Goal: Task Accomplishment & Management: Manage account settings

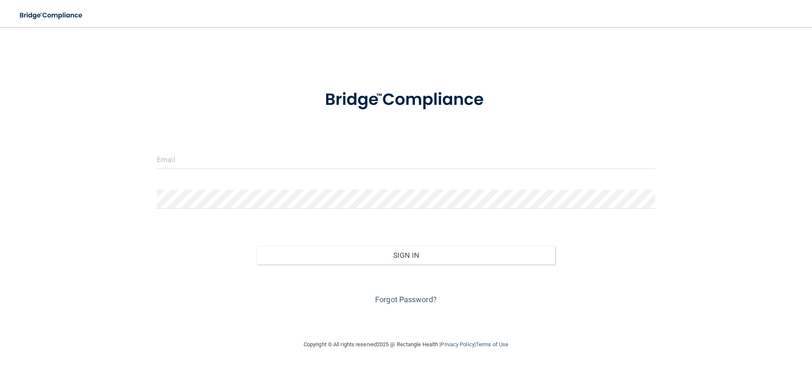
click at [207, 147] on form "Invalid email/password. You don't have permission to access that page. Sign In …" at bounding box center [406, 192] width 498 height 228
click at [205, 156] on input "email" at bounding box center [406, 159] width 498 height 19
type input "[EMAIL_ADDRESS][DOMAIN_NAME]"
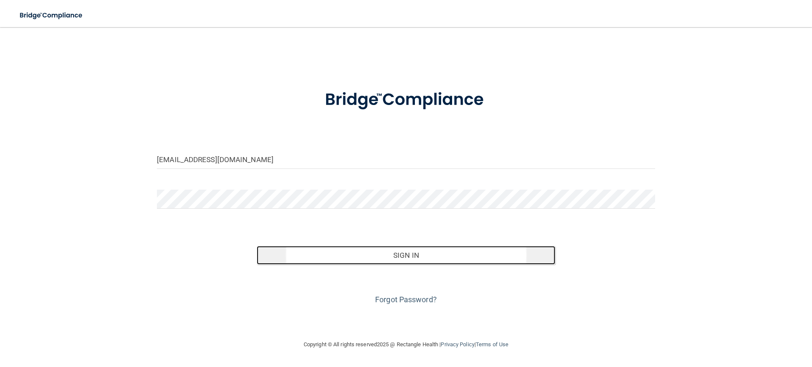
click at [363, 253] on button "Sign In" at bounding box center [406, 255] width 299 height 19
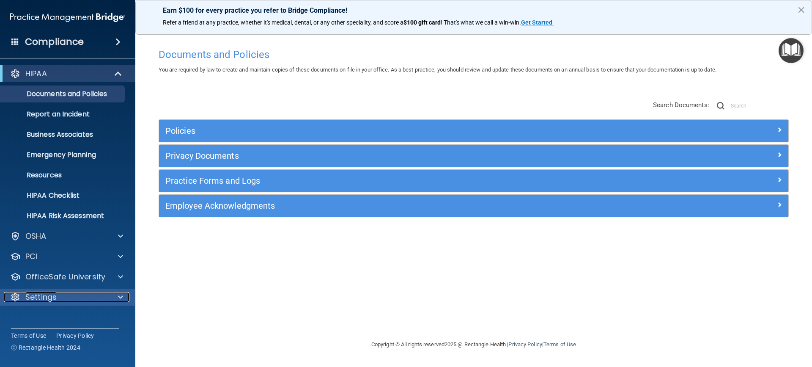
click at [37, 297] on p "Settings" at bounding box center [40, 297] width 31 height 10
click at [36, 313] on p "My Account" at bounding box center [62, 317] width 115 height 8
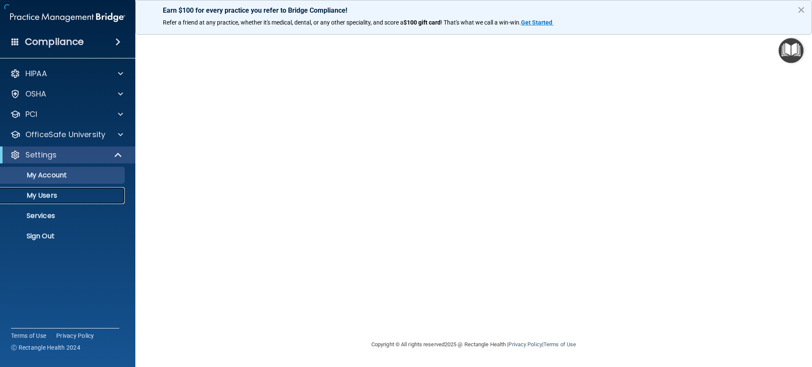
click at [49, 192] on p "My Users" at bounding box center [62, 195] width 115 height 8
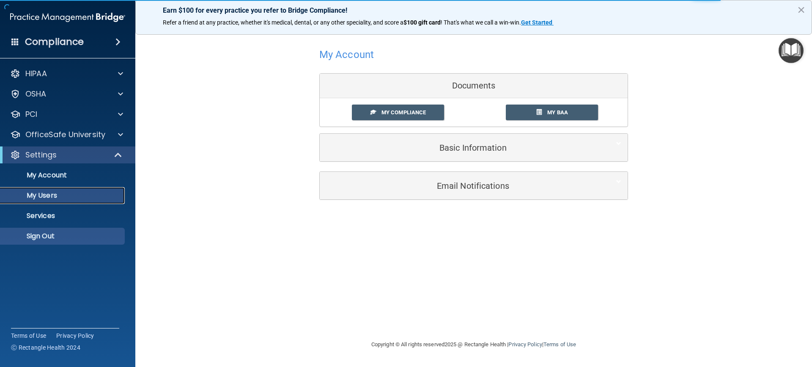
select select "20"
